Goal: Use online tool/utility: Utilize a website feature to perform a specific function

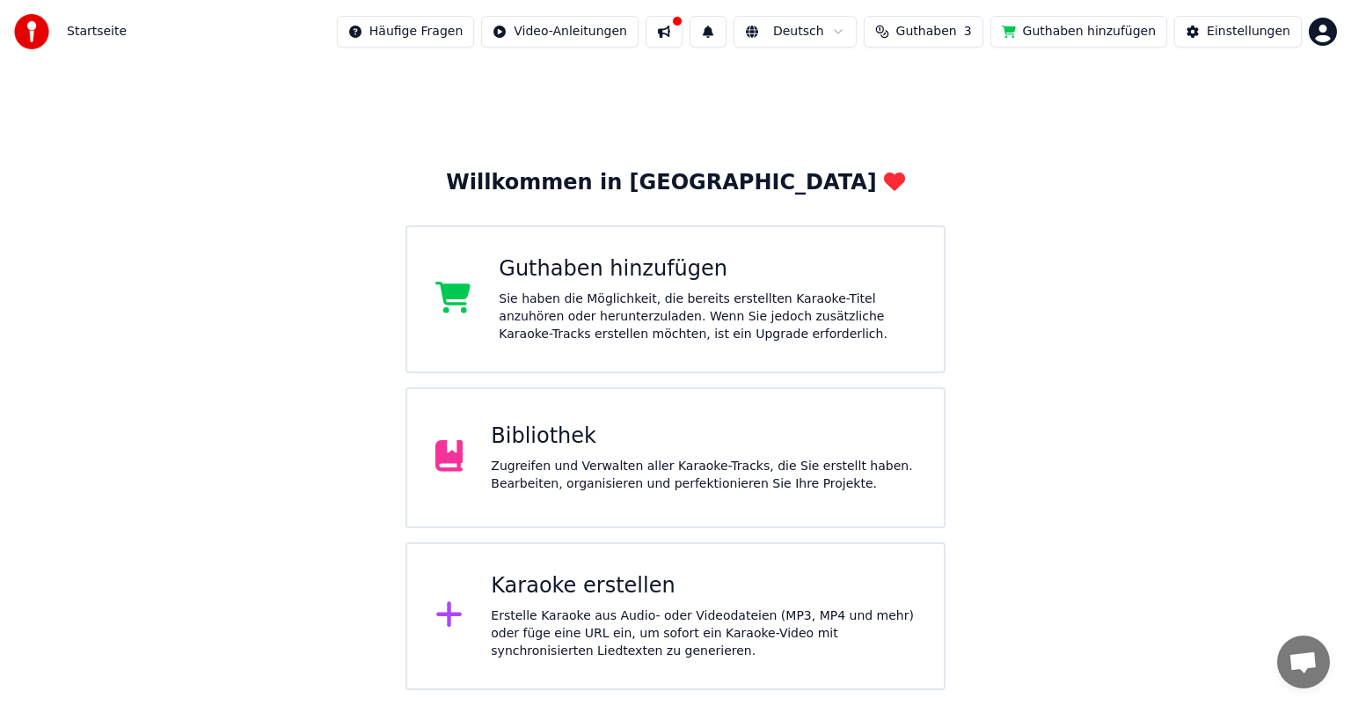
click at [537, 626] on div "Erstelle Karaoke aus Audio- oder Videodateien (MP3, MP4 und mehr) oder füge ein…" at bounding box center [703, 633] width 425 height 53
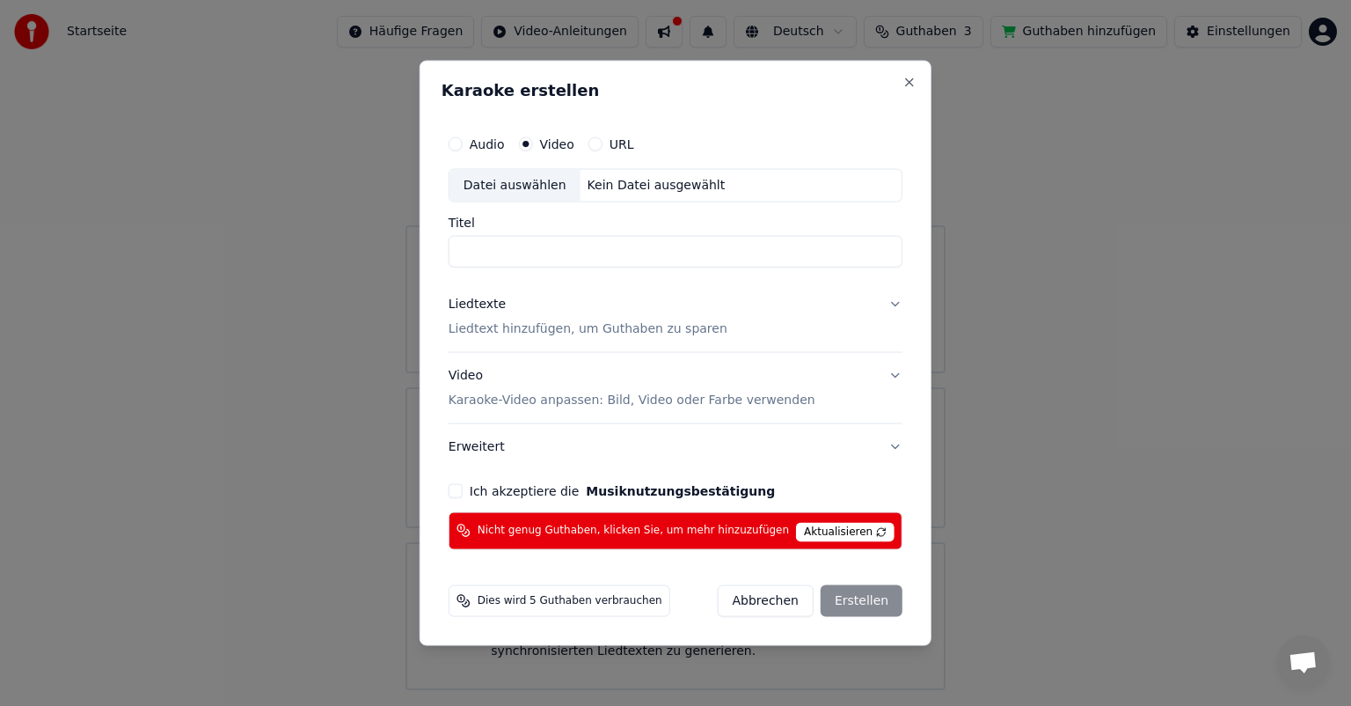
click at [541, 185] on div "Datei auswählen" at bounding box center [515, 186] width 131 height 32
type input "**********"
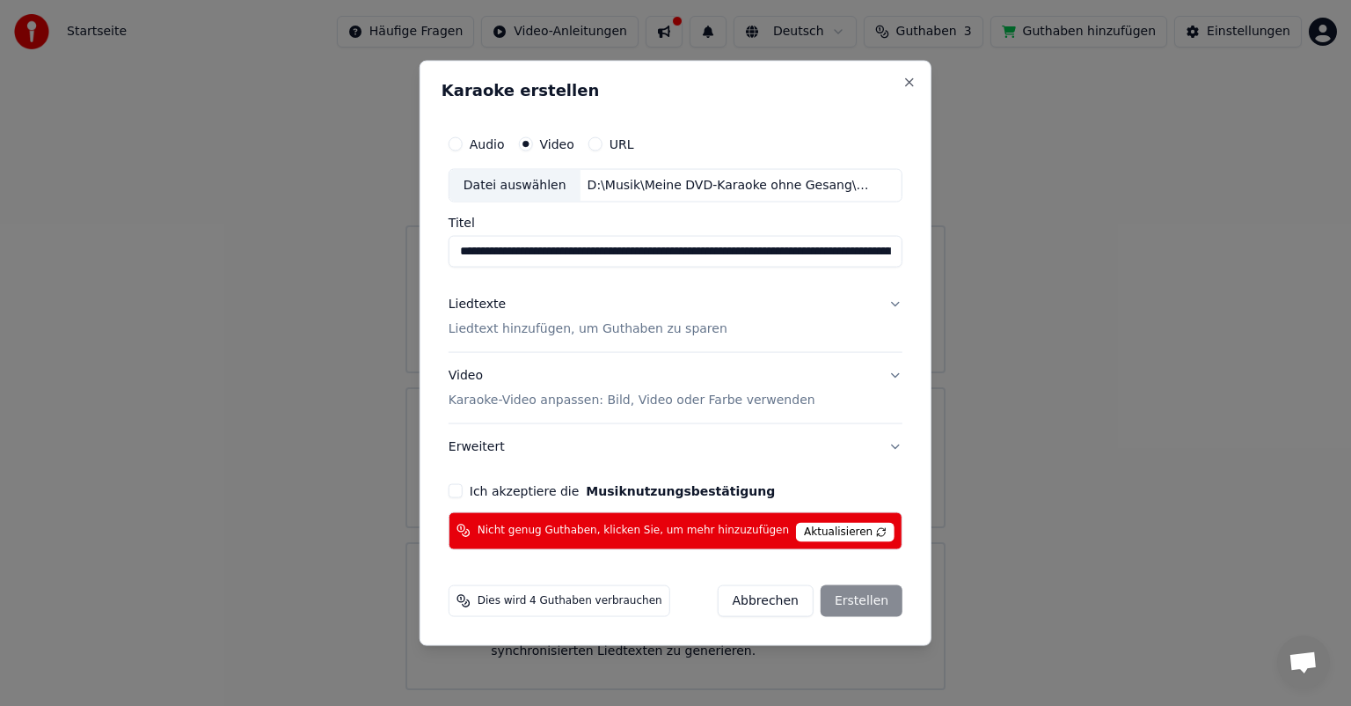
click at [848, 595] on div "Abbrechen Erstellen" at bounding box center [810, 600] width 186 height 32
click at [846, 592] on div "Abbrechen Erstellen" at bounding box center [810, 600] width 186 height 32
click at [559, 331] on p "Liedtext hinzufügen, um Guthaben zu sparen" at bounding box center [588, 329] width 279 height 18
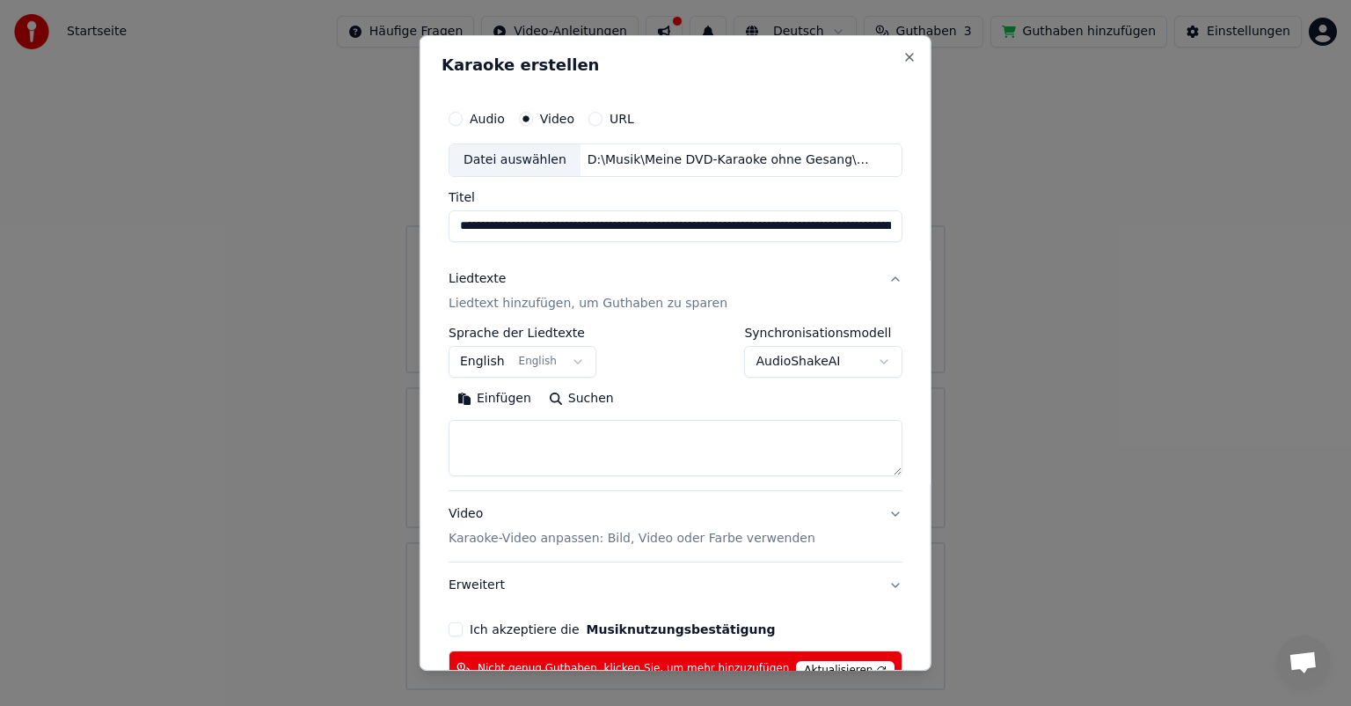
click at [536, 417] on div "Einfügen Suchen" at bounding box center [676, 431] width 454 height 92
click at [510, 442] on textarea at bounding box center [676, 448] width 454 height 56
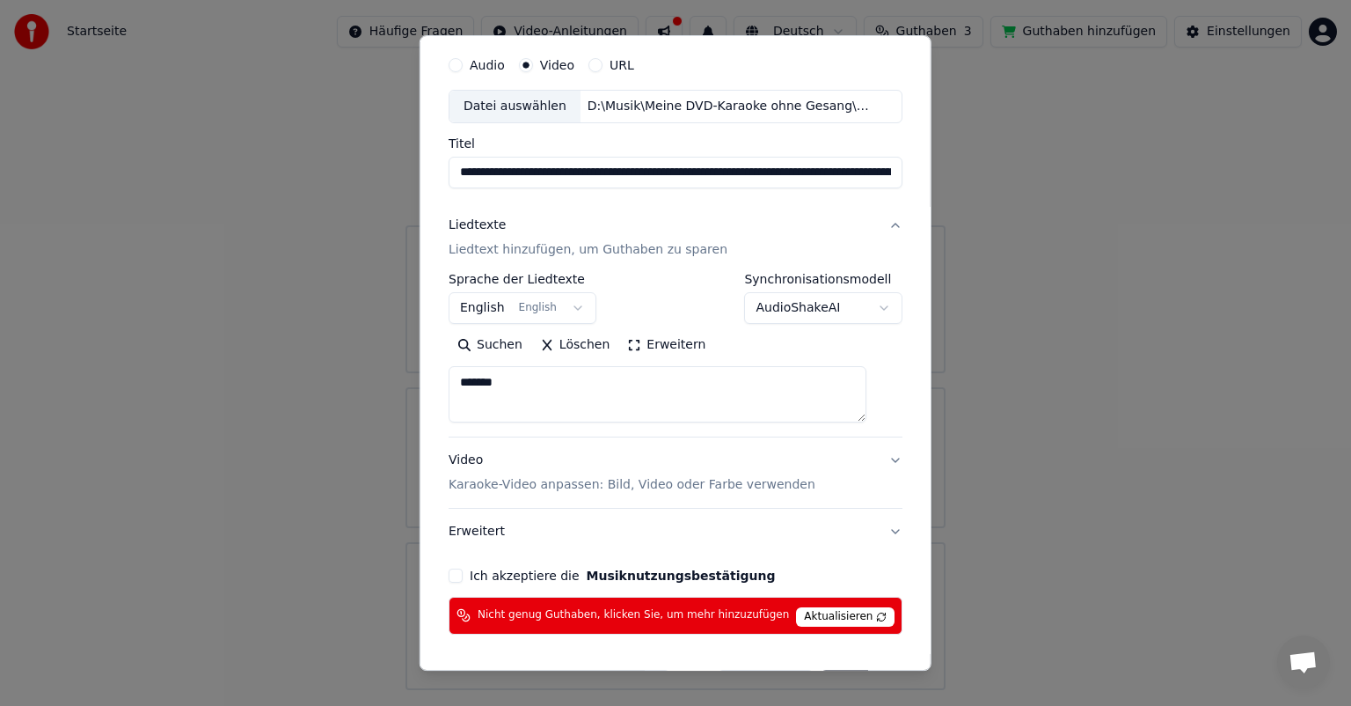
scroll to position [112, 0]
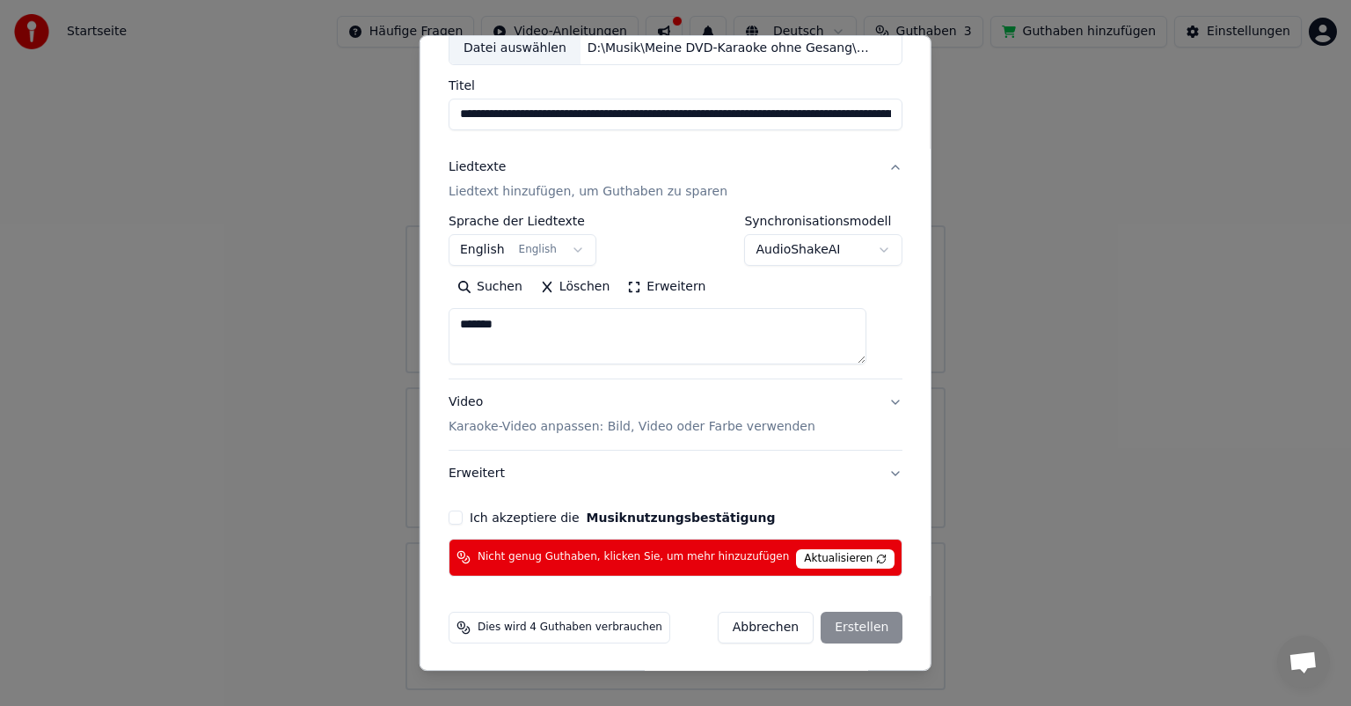
type textarea "*******"
click at [463, 517] on button "Ich akzeptiere die Musiknutzungsbestätigung" at bounding box center [456, 517] width 14 height 14
click at [835, 623] on div "Abbrechen Erstellen" at bounding box center [810, 628] width 186 height 32
click at [829, 619] on div "Abbrechen Erstellen" at bounding box center [810, 628] width 186 height 32
